Goal: Browse casually: Explore the website without a specific task or goal

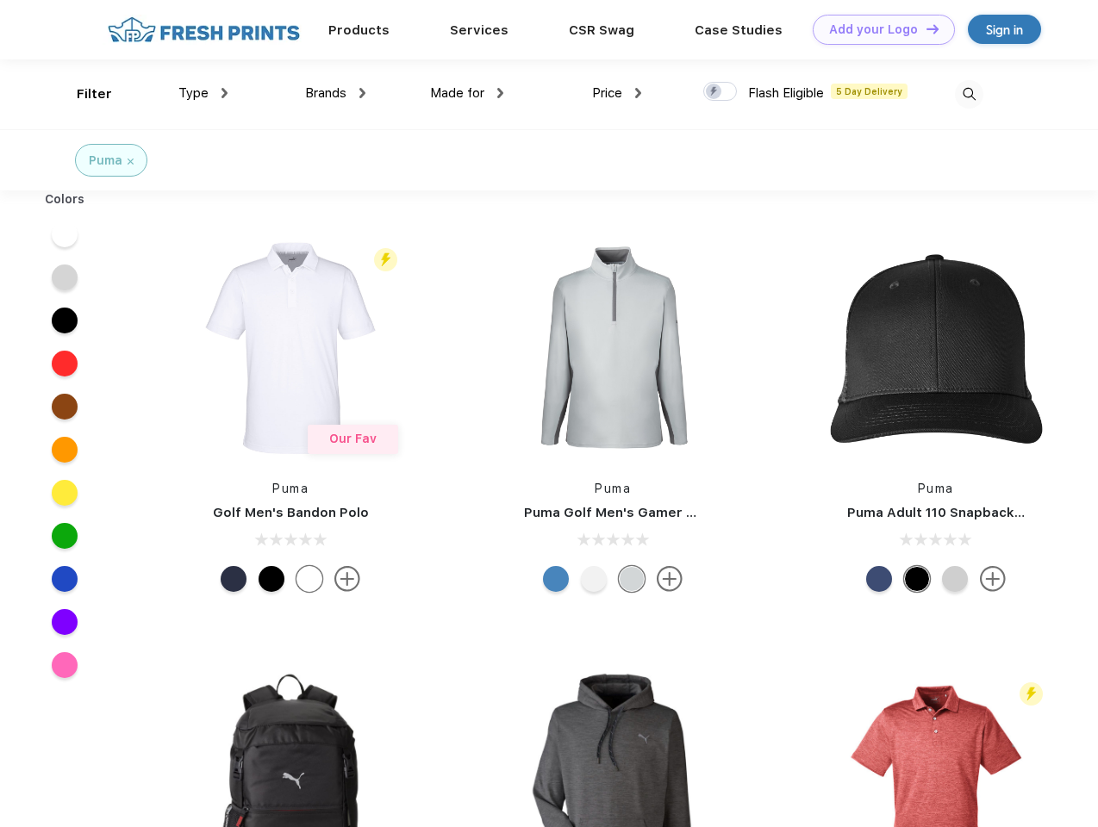
scroll to position [1, 0]
click at [877, 29] on link "Add your Logo Design Tool" at bounding box center [884, 30] width 142 height 30
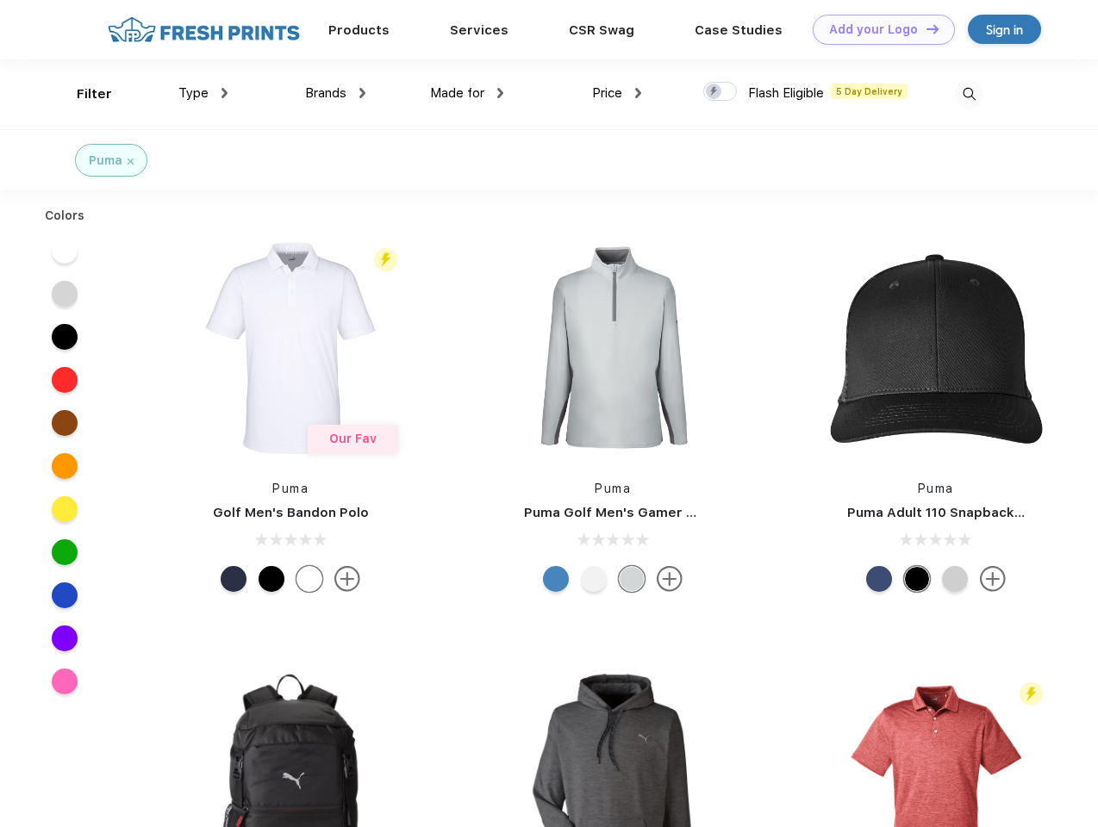
click at [0, 0] on div "Design Tool" at bounding box center [0, 0] width 0 height 0
click at [925, 28] on link "Add your Logo Design Tool" at bounding box center [884, 30] width 142 height 30
click at [83, 94] on div "Filter" at bounding box center [94, 94] width 35 height 20
click at [203, 93] on span "Type" at bounding box center [193, 93] width 30 height 16
click at [335, 93] on span "Brands" at bounding box center [325, 93] width 41 height 16
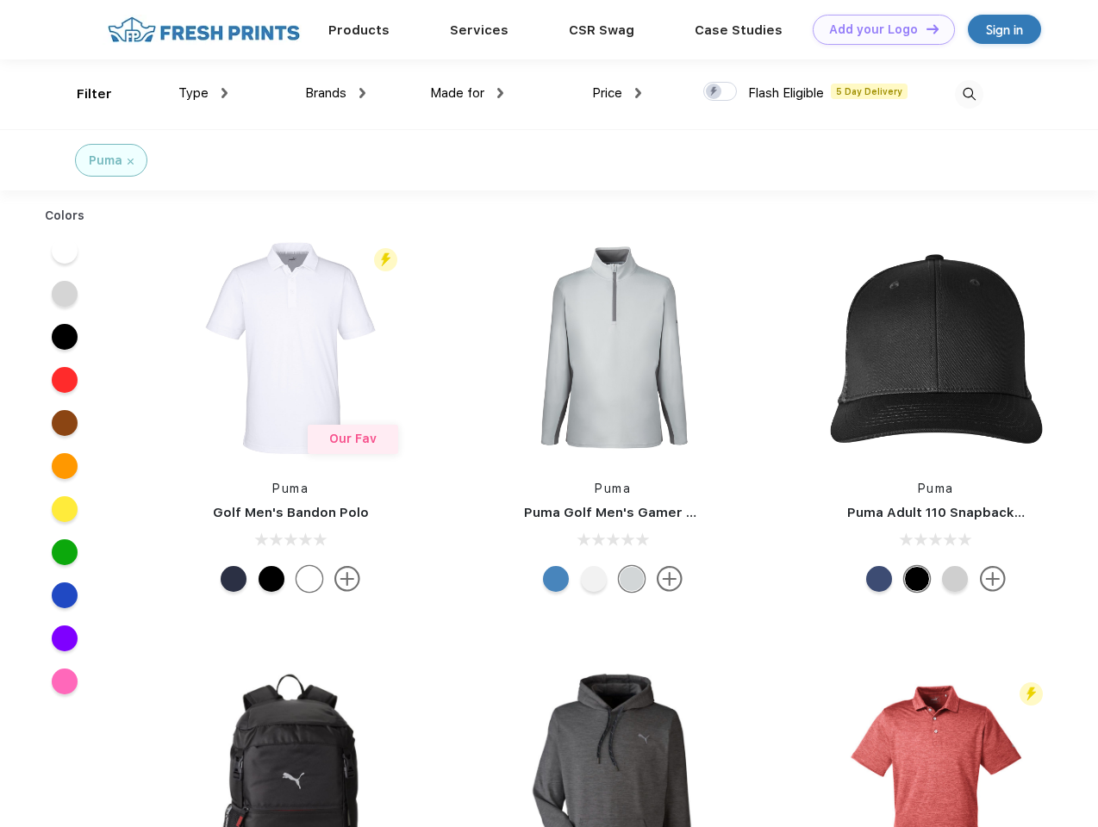
click at [467, 93] on span "Made for" at bounding box center [457, 93] width 54 height 16
click at [617, 93] on span "Price" at bounding box center [607, 93] width 30 height 16
click at [721, 92] on div at bounding box center [720, 91] width 34 height 19
click at [714, 92] on input "checkbox" at bounding box center [708, 86] width 11 height 11
click at [969, 94] on img at bounding box center [969, 94] width 28 height 28
